Goal: Book appointment/travel/reservation

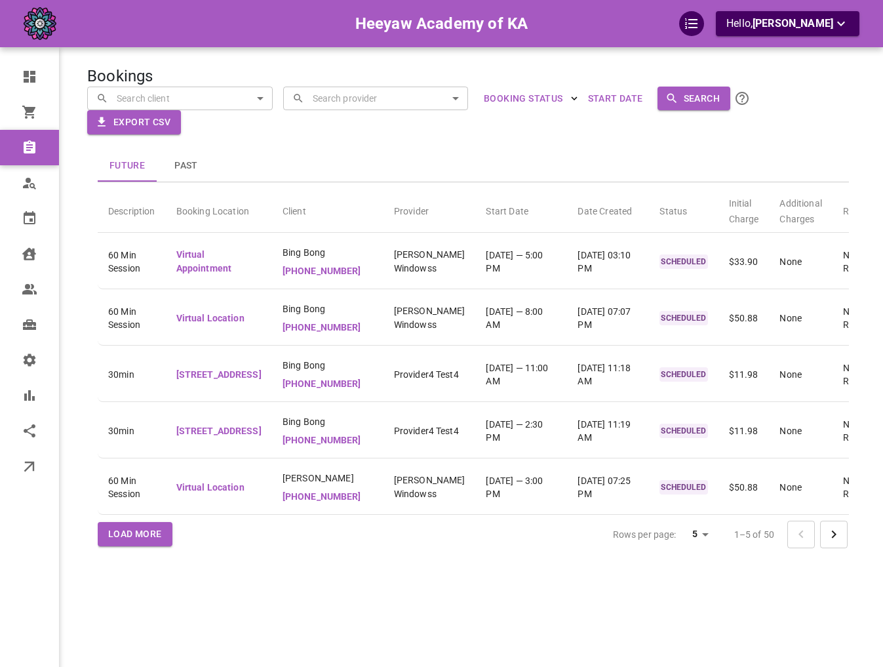
click at [302, 177] on div at bounding box center [441, 333] width 883 height 667
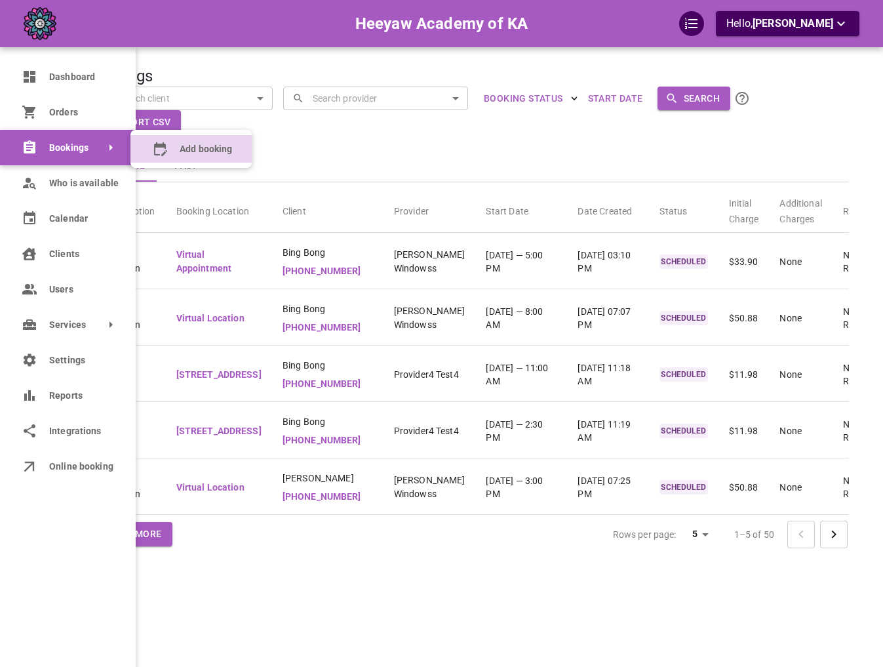
click at [153, 142] on icon at bounding box center [160, 149] width 16 height 16
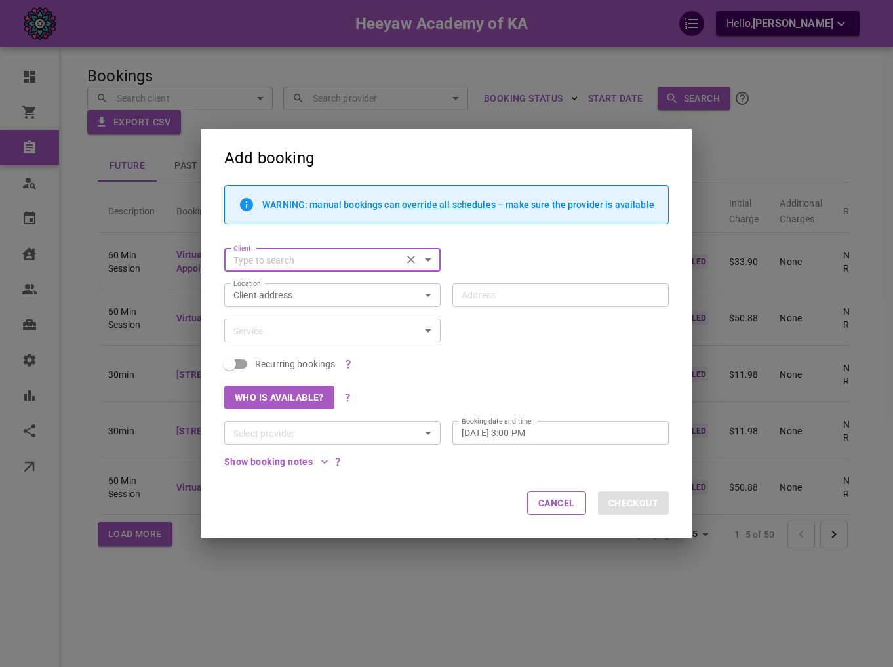
click at [366, 259] on input "Client" at bounding box center [313, 260] width 170 height 16
type input "m"
click at [340, 254] on input "Client" at bounding box center [321, 260] width 187 height 16
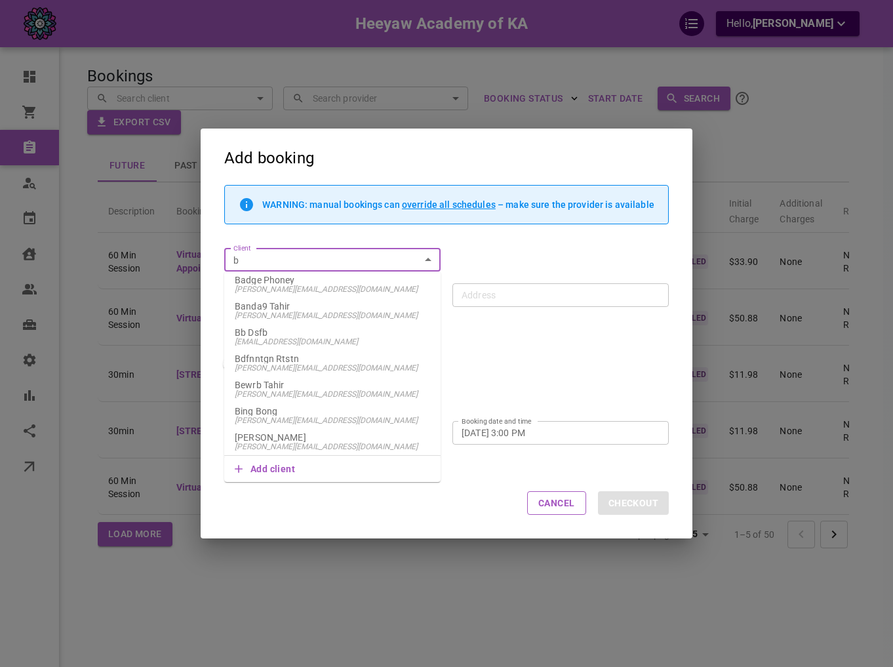
click at [292, 409] on p "Bing Bong" at bounding box center [332, 410] width 195 height 9
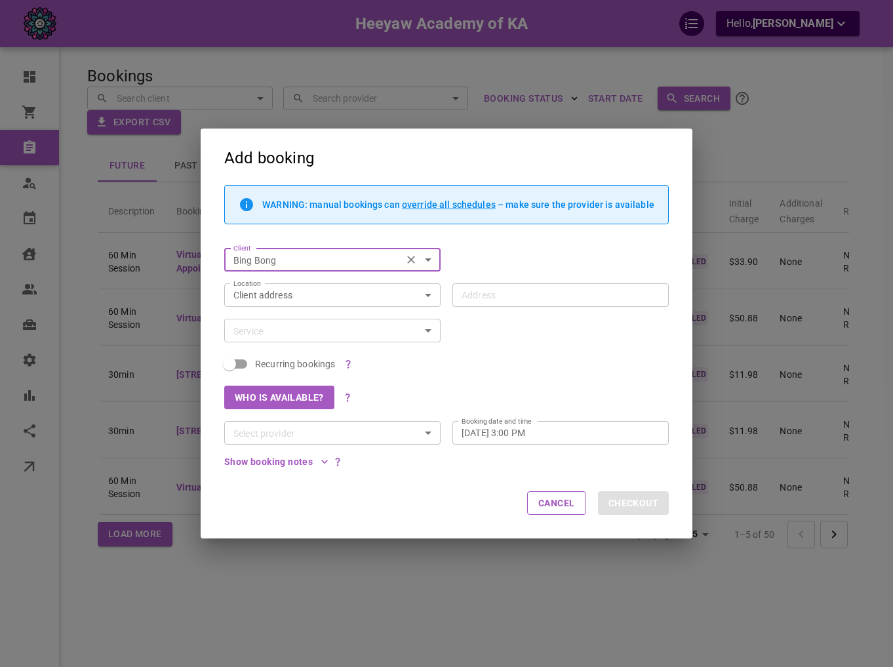
type input "Bing Bong"
type input "[STREET_ADDRESS][PERSON_NAME]"
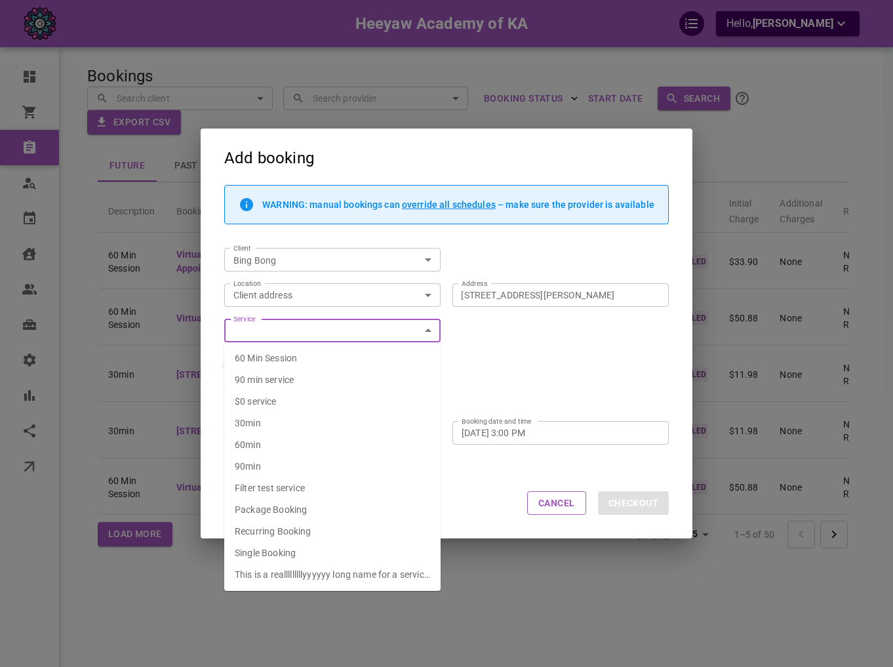
click at [294, 335] on input "Service" at bounding box center [321, 331] width 187 height 16
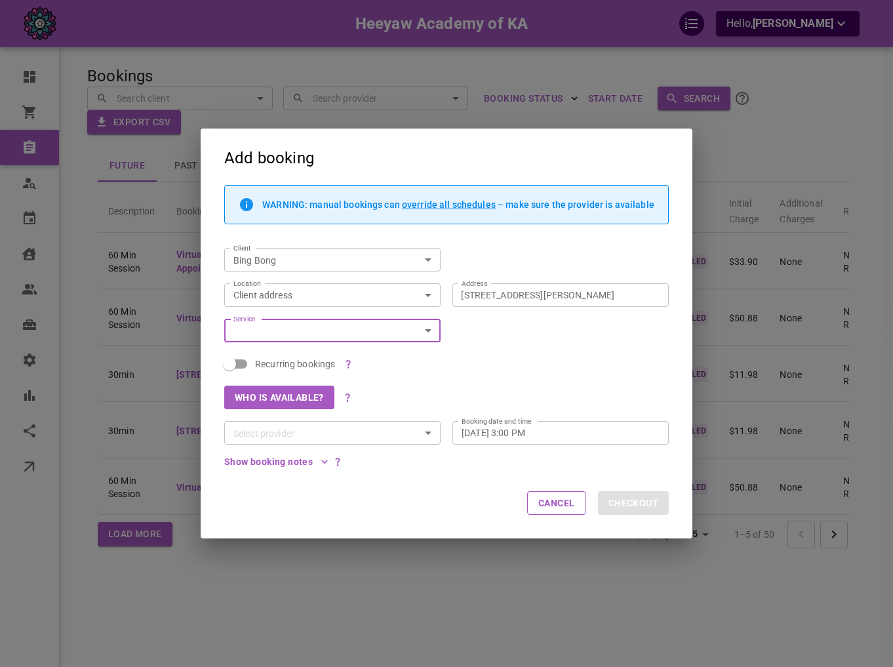
click at [294, 335] on input "Service" at bounding box center [321, 331] width 187 height 16
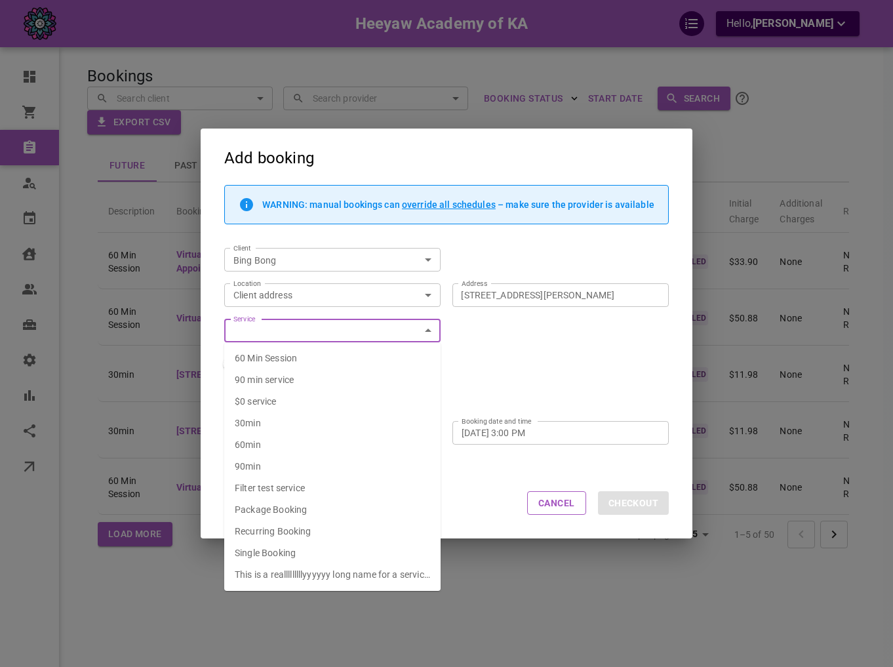
click at [291, 444] on li "60min" at bounding box center [332, 445] width 216 height 22
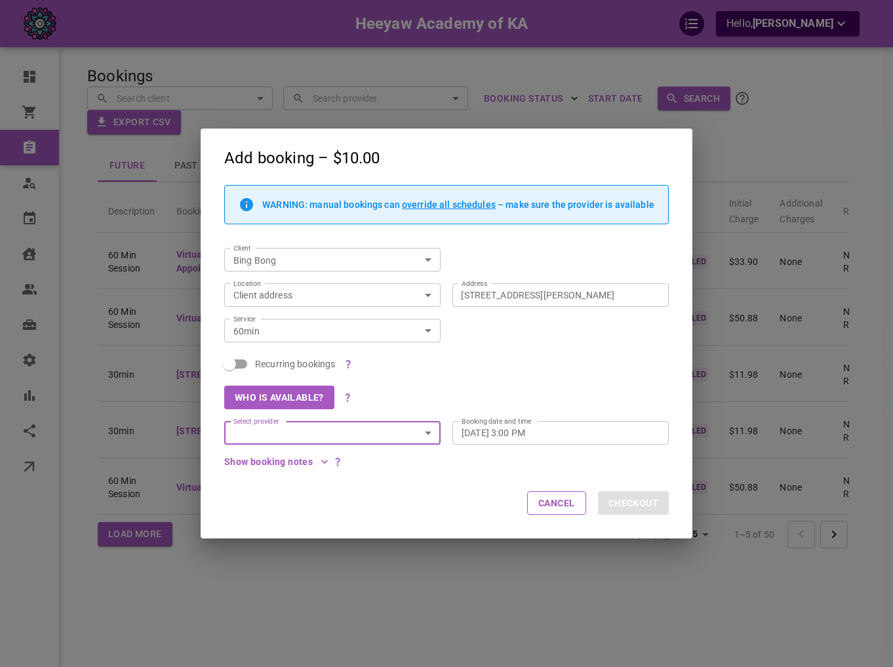
click at [313, 435] on input "Select provider" at bounding box center [321, 433] width 187 height 16
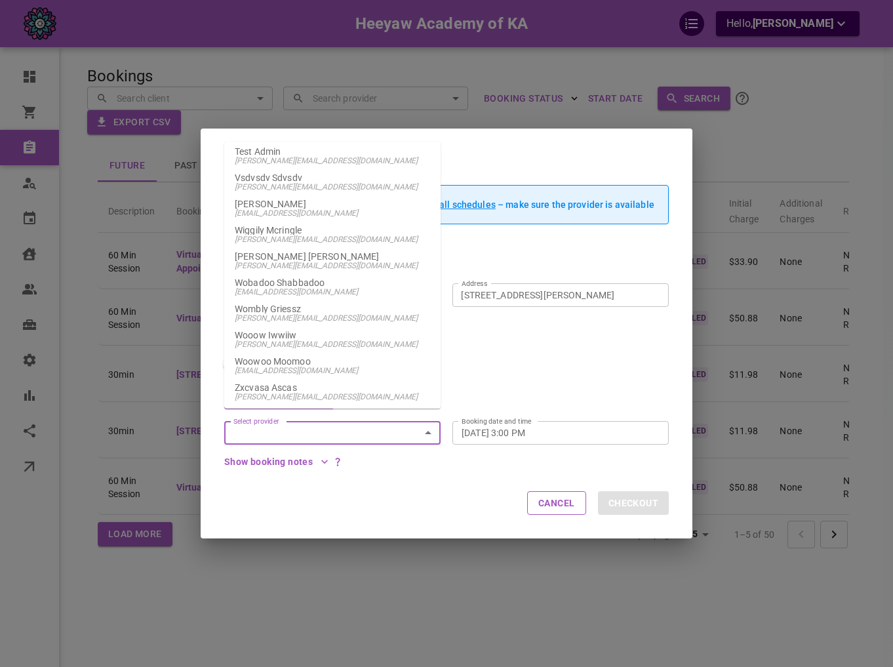
scroll to position [530, 0]
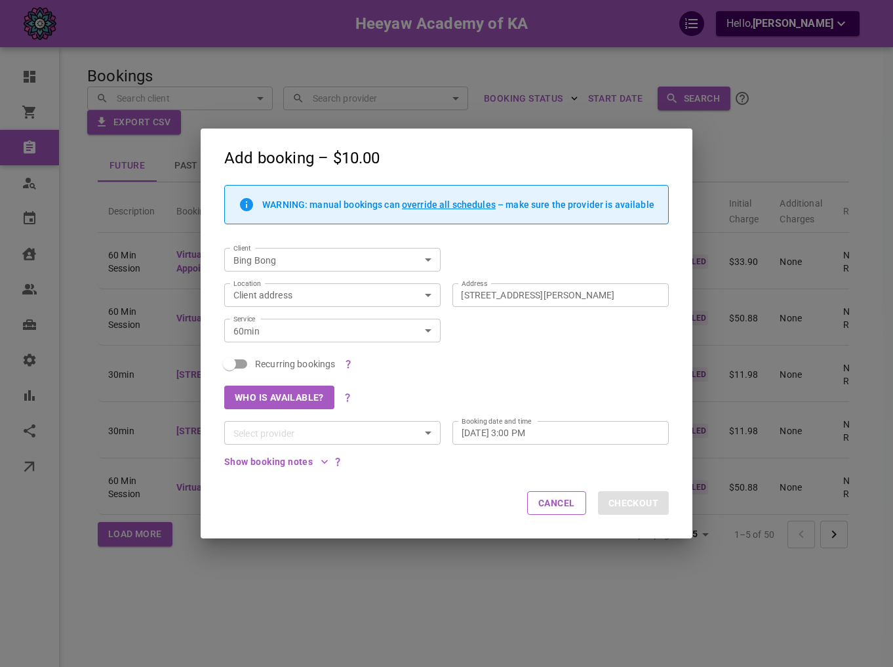
click at [603, 354] on div "Recurring bookings" at bounding box center [440, 357] width 456 height 31
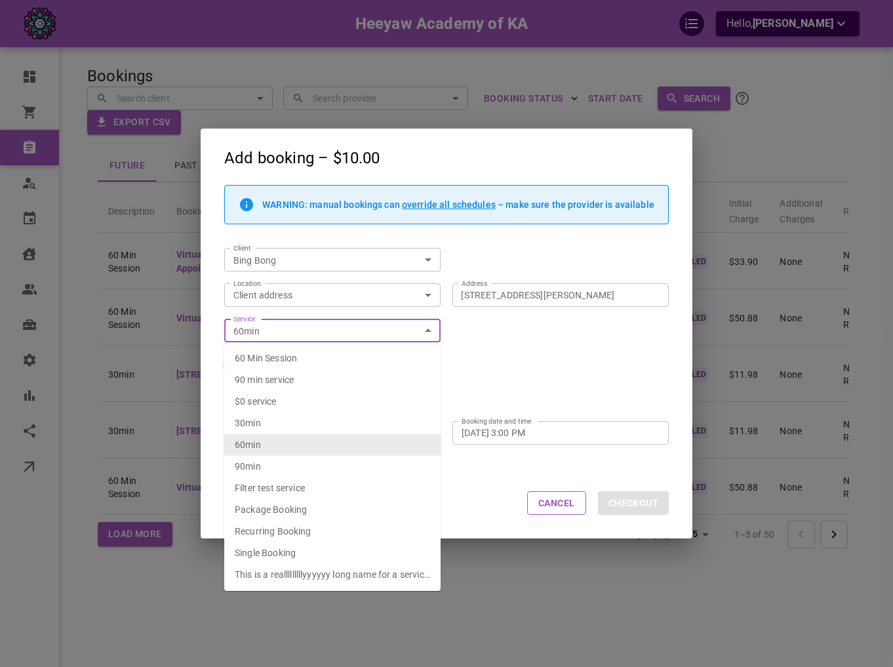
click at [262, 334] on input "60min" at bounding box center [321, 331] width 187 height 16
click at [285, 358] on span "60 Min Session" at bounding box center [266, 358] width 62 height 10
type input "60 Min Session"
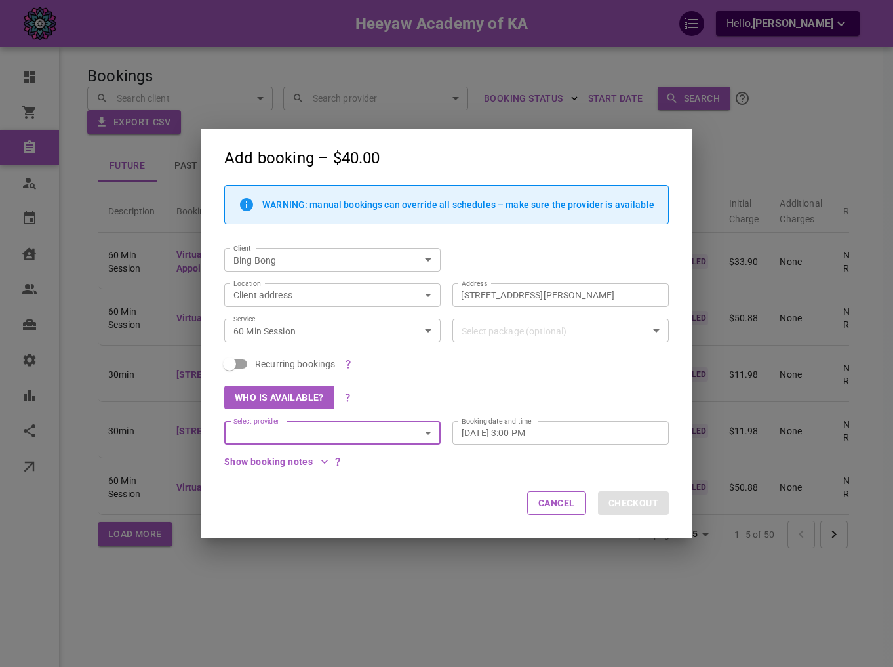
click at [304, 427] on input "Select provider" at bounding box center [321, 433] width 187 height 16
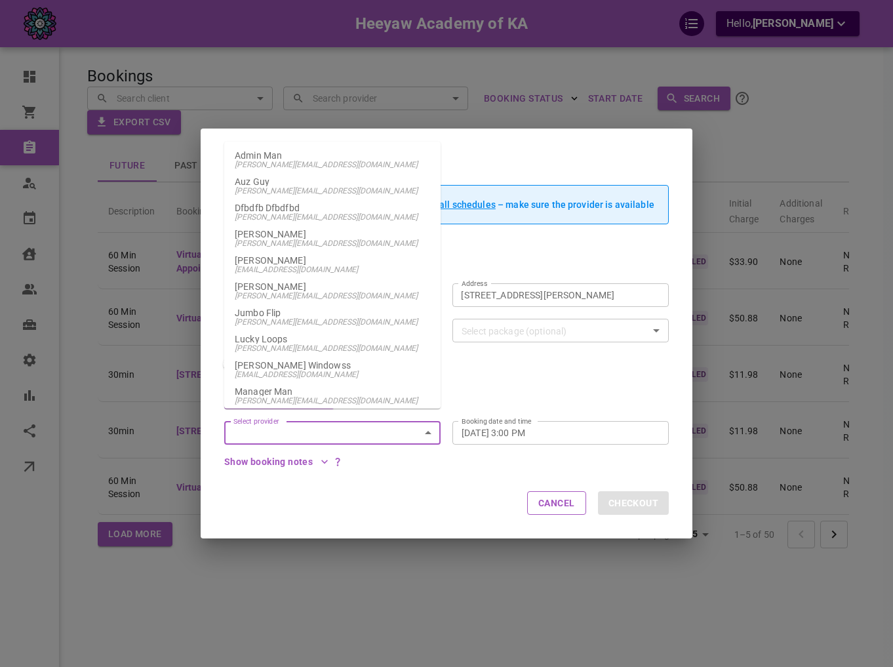
click at [315, 300] on span "[PERSON_NAME][EMAIL_ADDRESS][DOMAIN_NAME]" at bounding box center [332, 295] width 195 height 9
type input "[PERSON_NAME]"
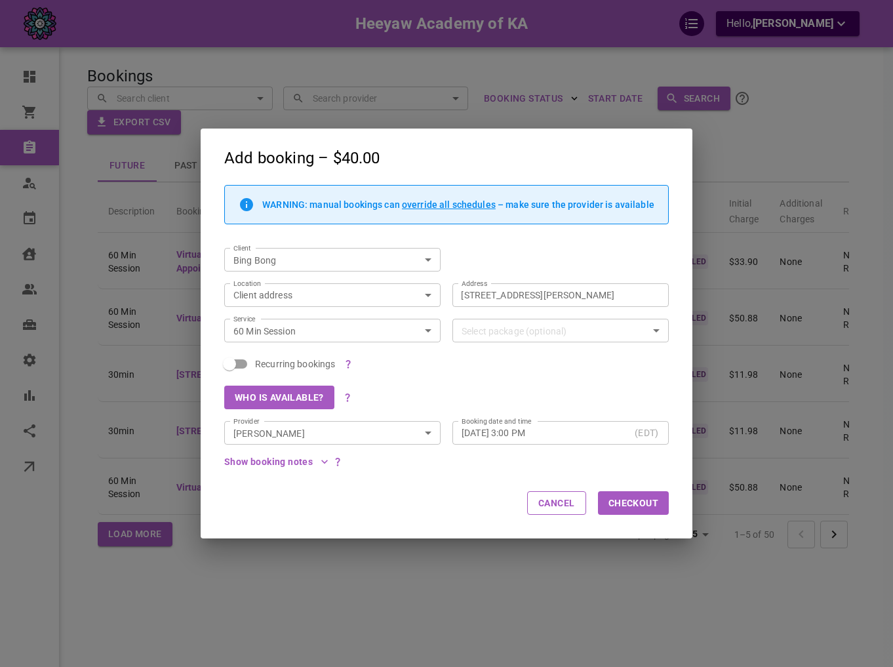
click at [555, 448] on div "Show booking notes" at bounding box center [440, 455] width 456 height 23
click at [555, 439] on div "[DATE] 3:00 PM (EDT) Booking date and time" at bounding box center [560, 433] width 216 height 24
